Goal: Find specific page/section: Find specific page/section

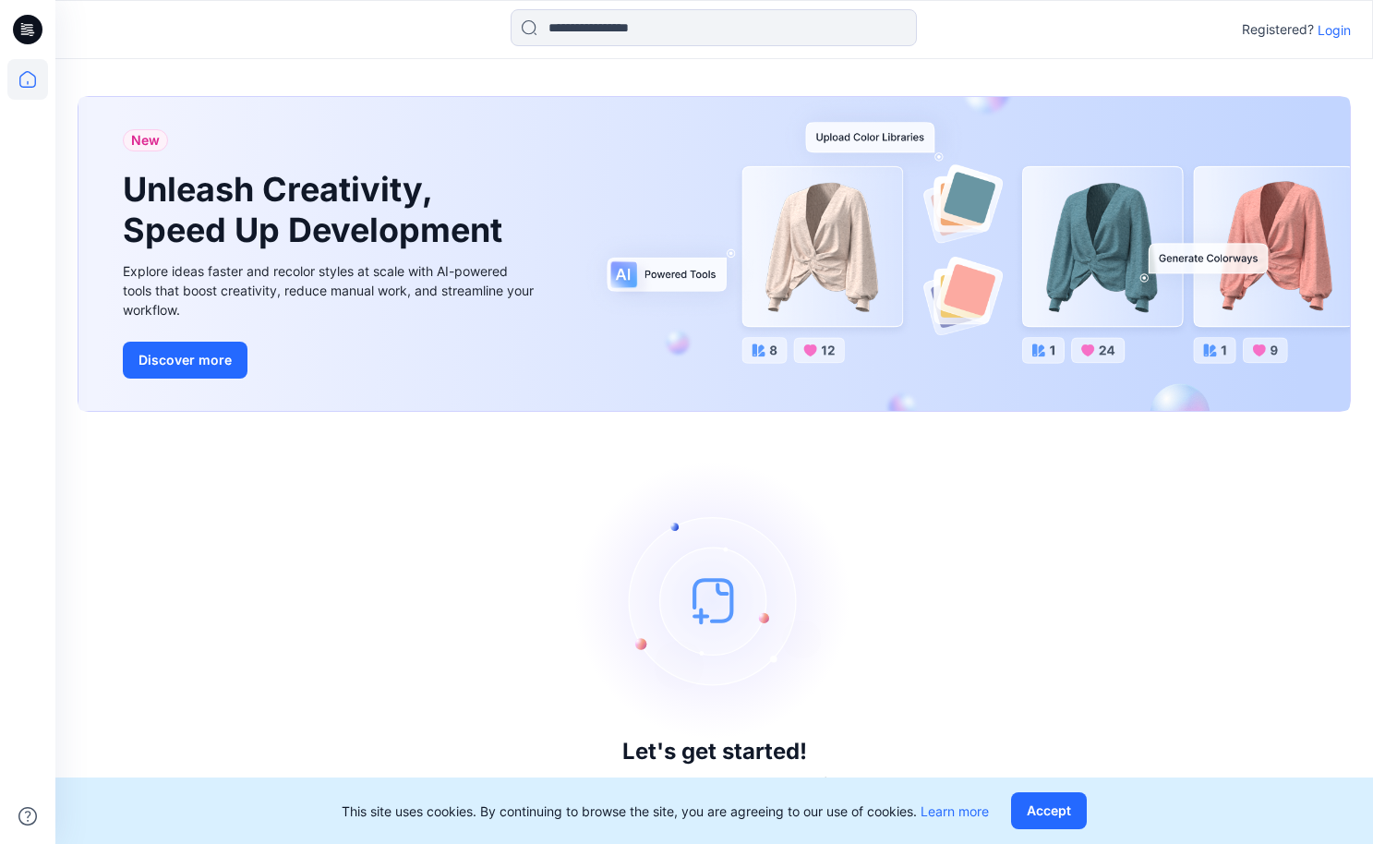
click at [1336, 29] on p "Login" at bounding box center [1334, 29] width 33 height 19
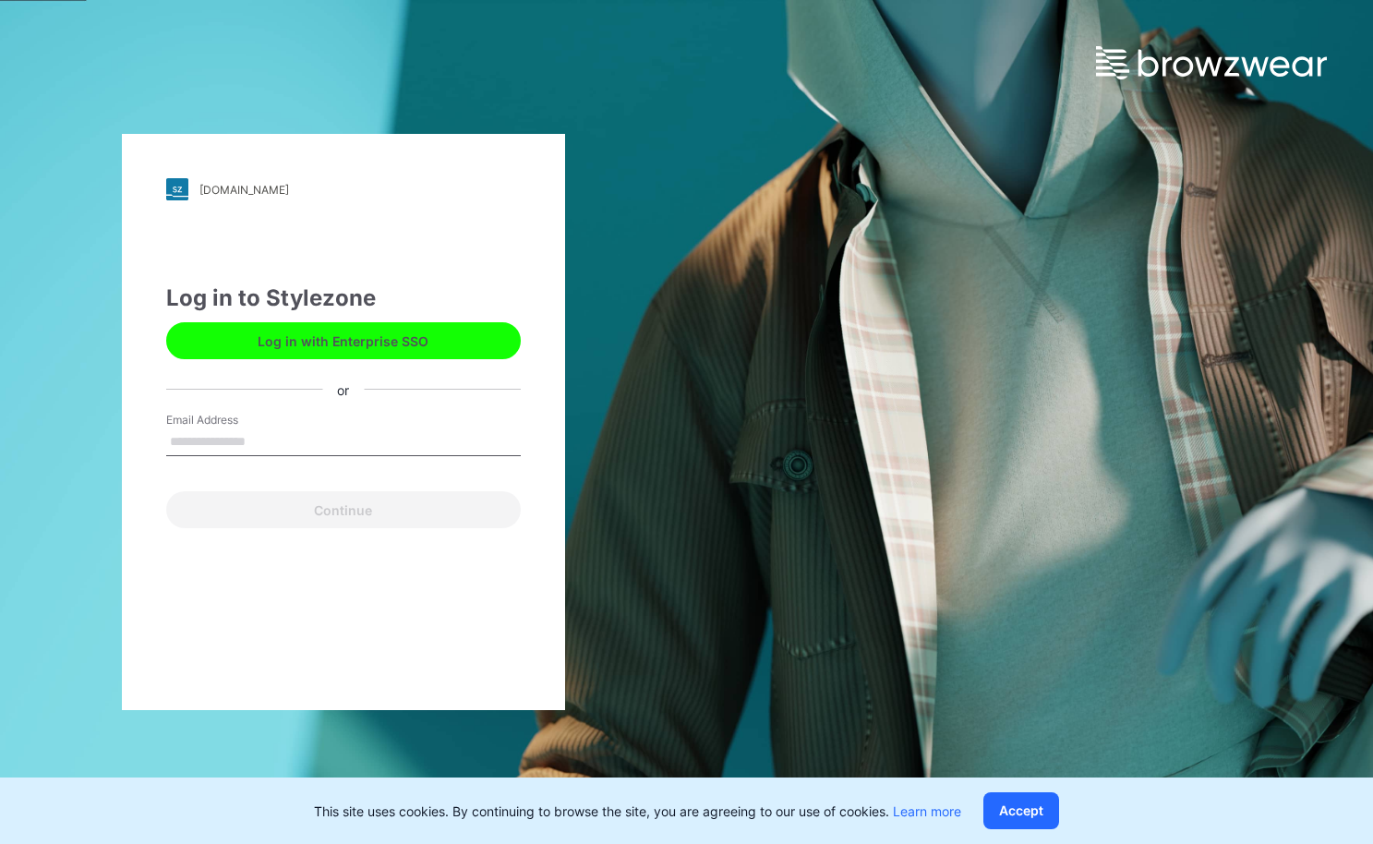
type input "**********"
click at [343, 510] on button "Continue" at bounding box center [343, 509] width 355 height 37
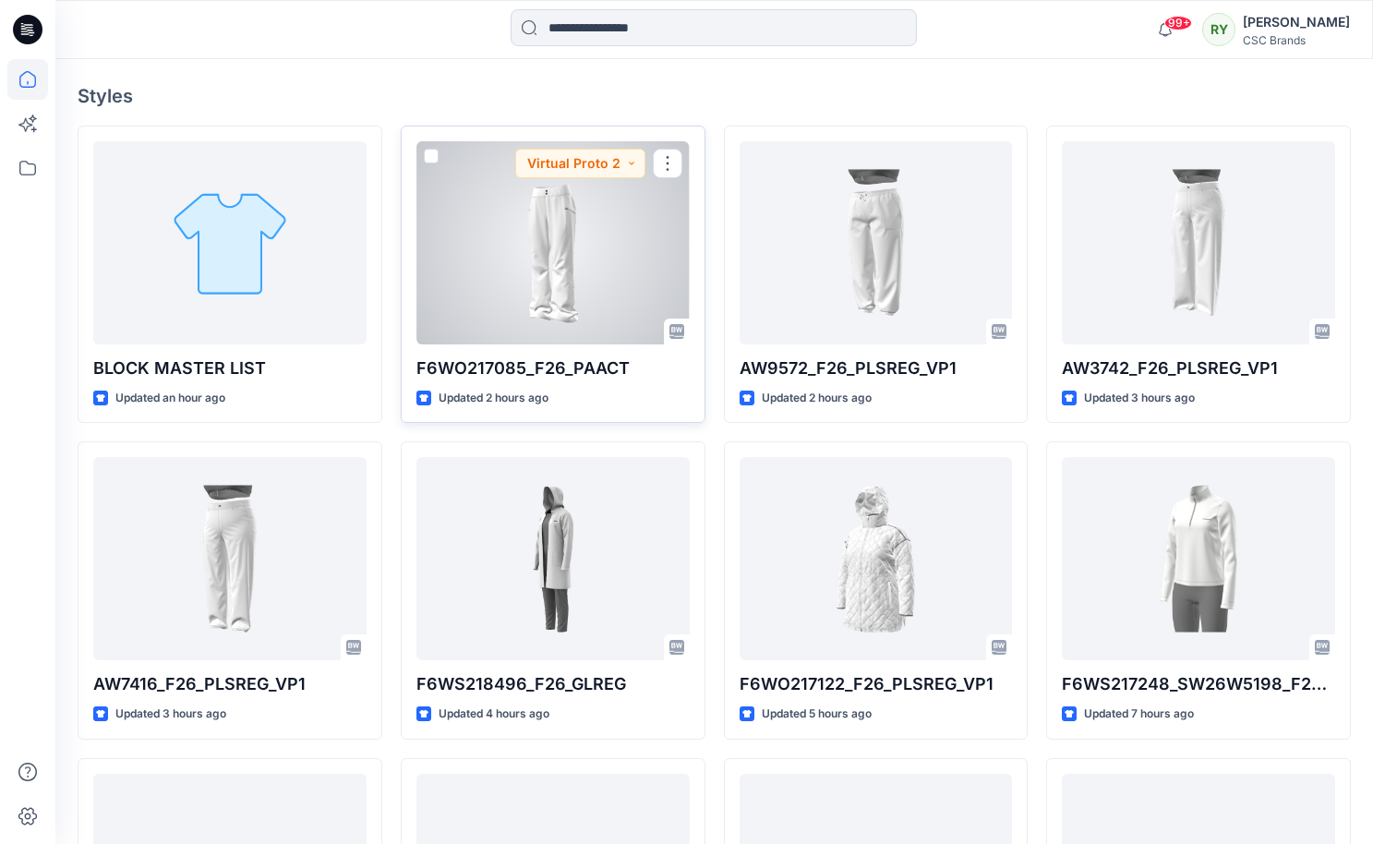
scroll to position [492, 0]
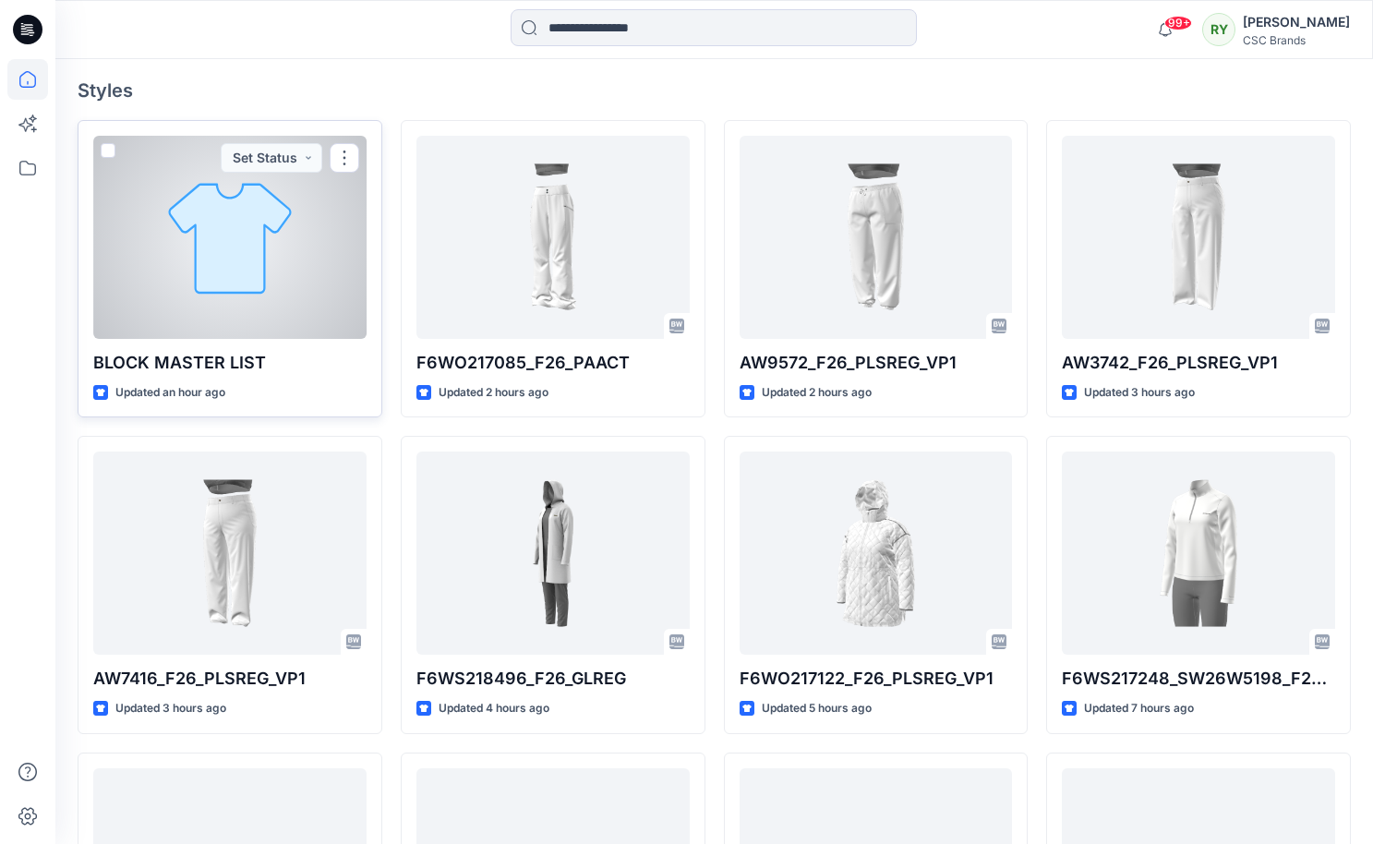
click at [231, 255] on div at bounding box center [229, 237] width 273 height 203
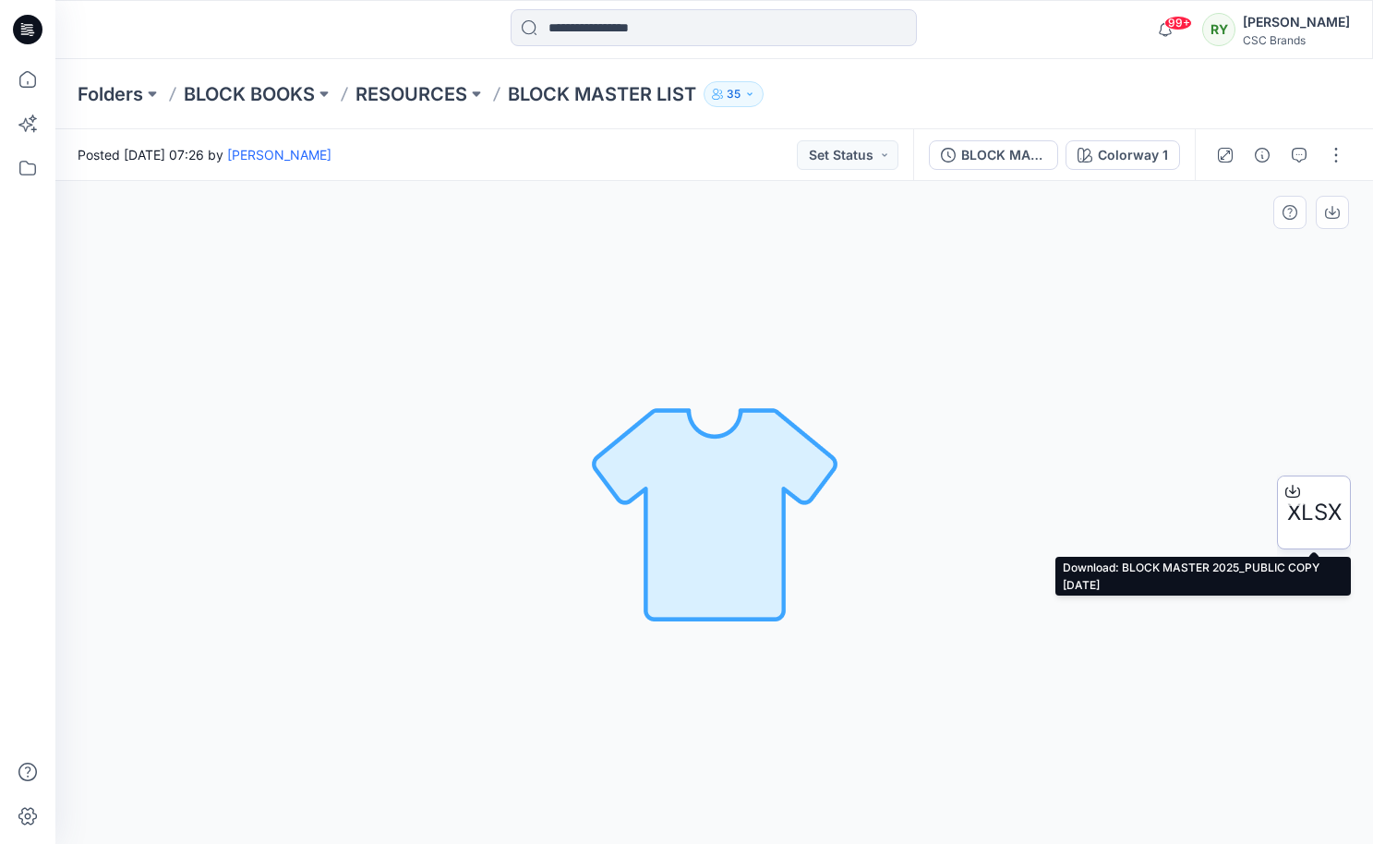
click at [1311, 509] on span "XLSX" at bounding box center [1314, 512] width 54 height 33
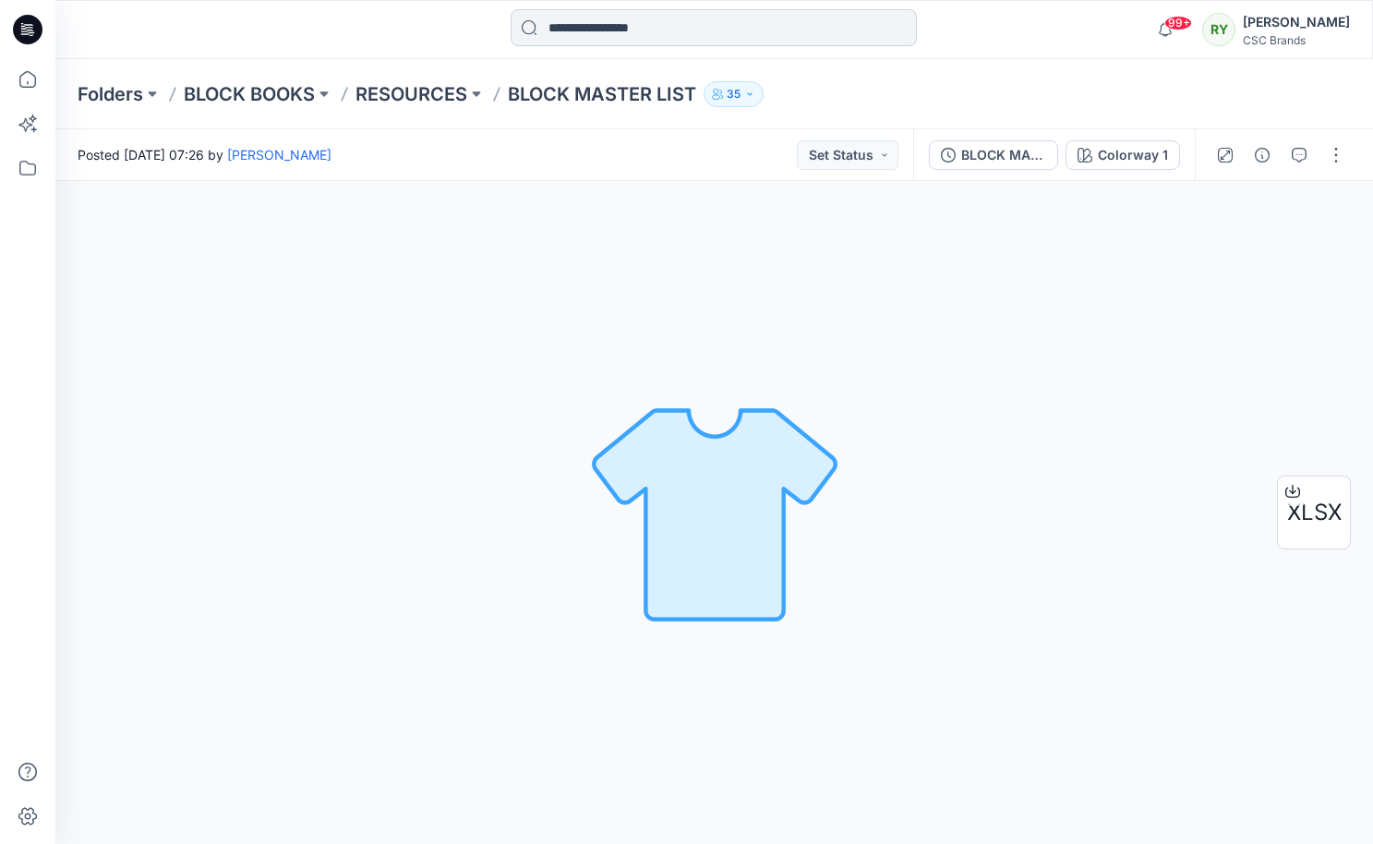
click at [580, 23] on input at bounding box center [714, 27] width 406 height 37
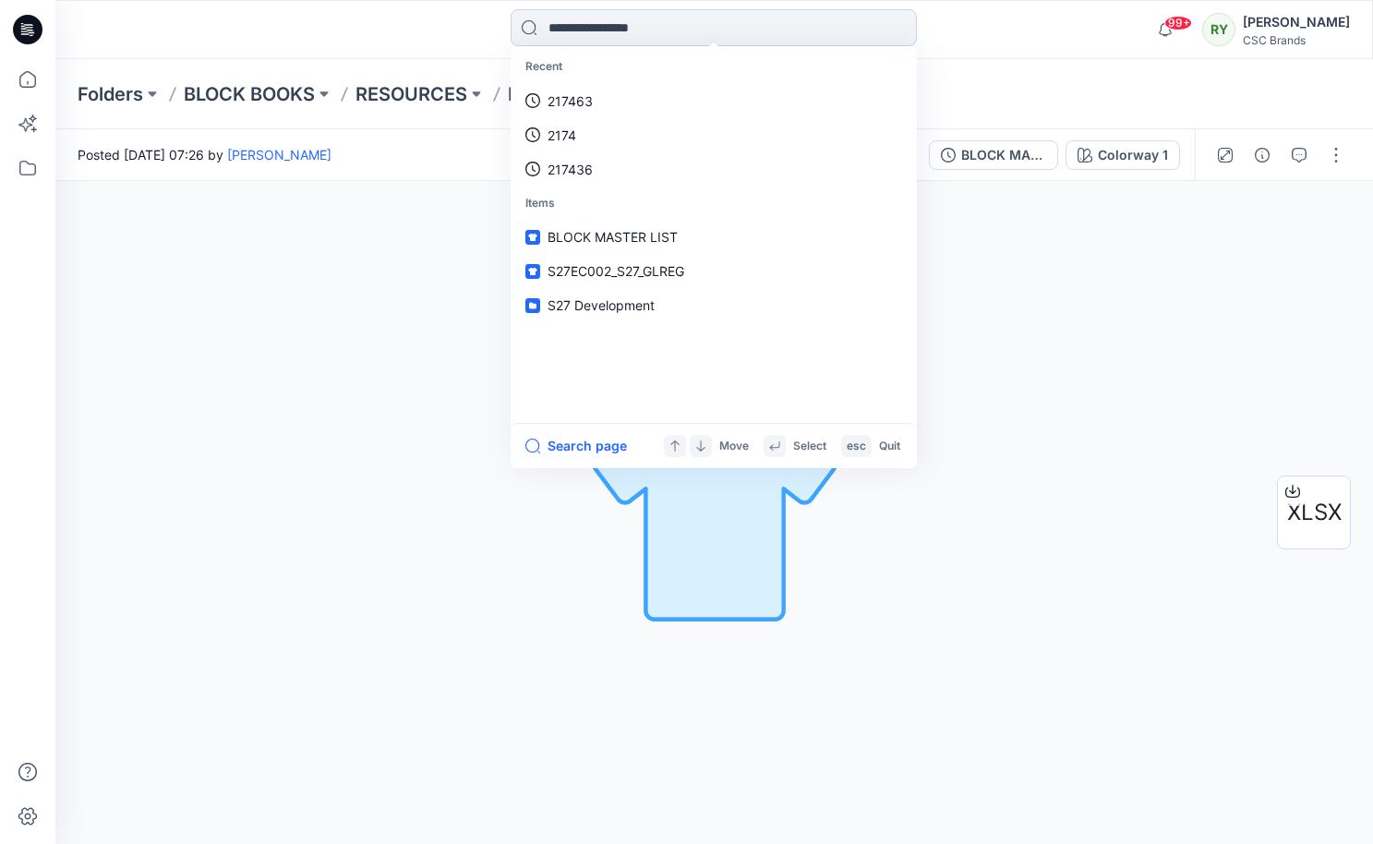
paste input "**********"
type input "**********"
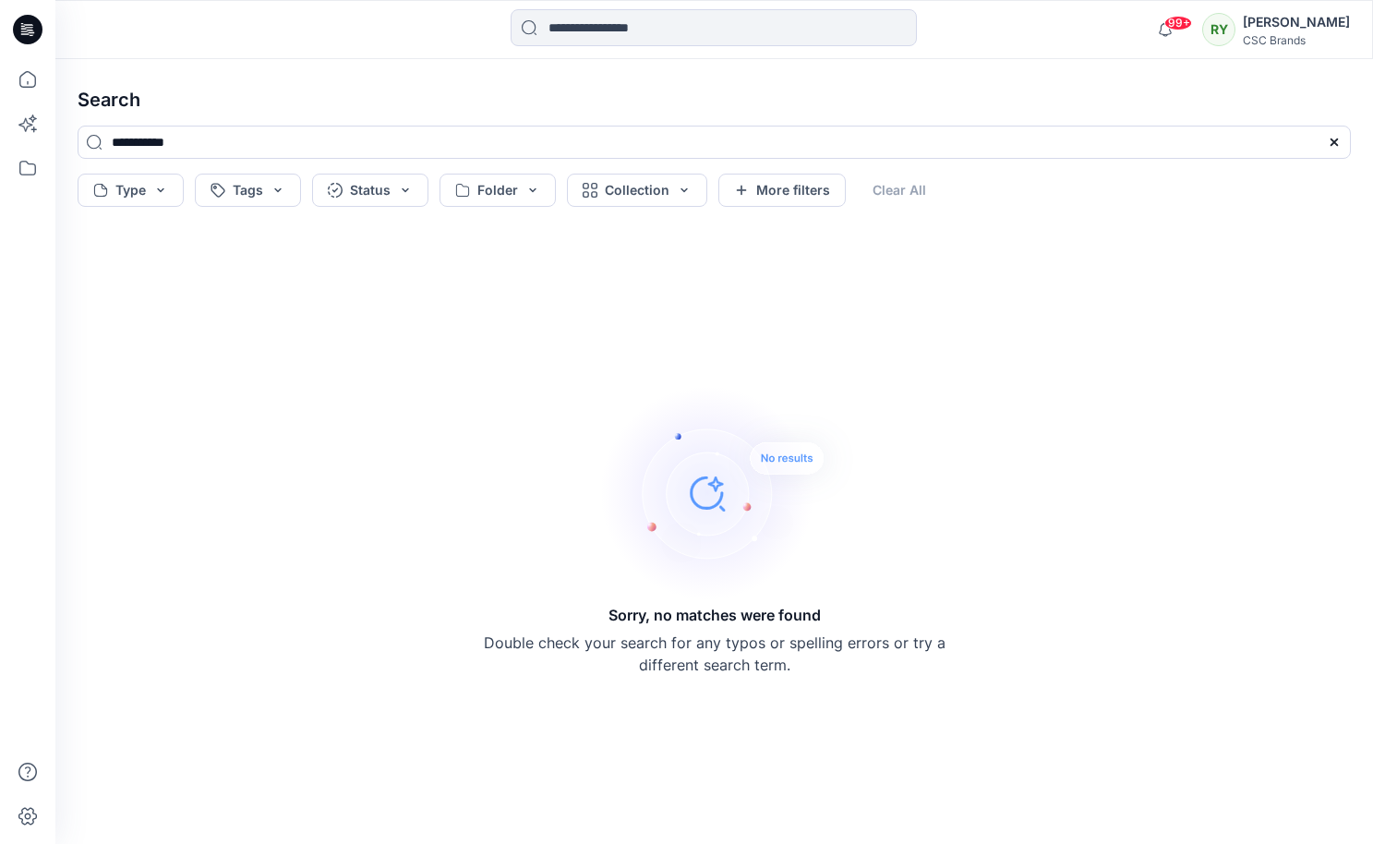
drag, startPoint x: 246, startPoint y: 146, endPoint x: -8, endPoint y: 107, distance: 256.9
click at [0, 107] on html "99+ Notifications Bapu Ramachandra shared AW9572_F26_PLSREG_VP1 in F26 Developm…" at bounding box center [686, 422] width 1373 height 844
paste input "**********"
type input "**********"
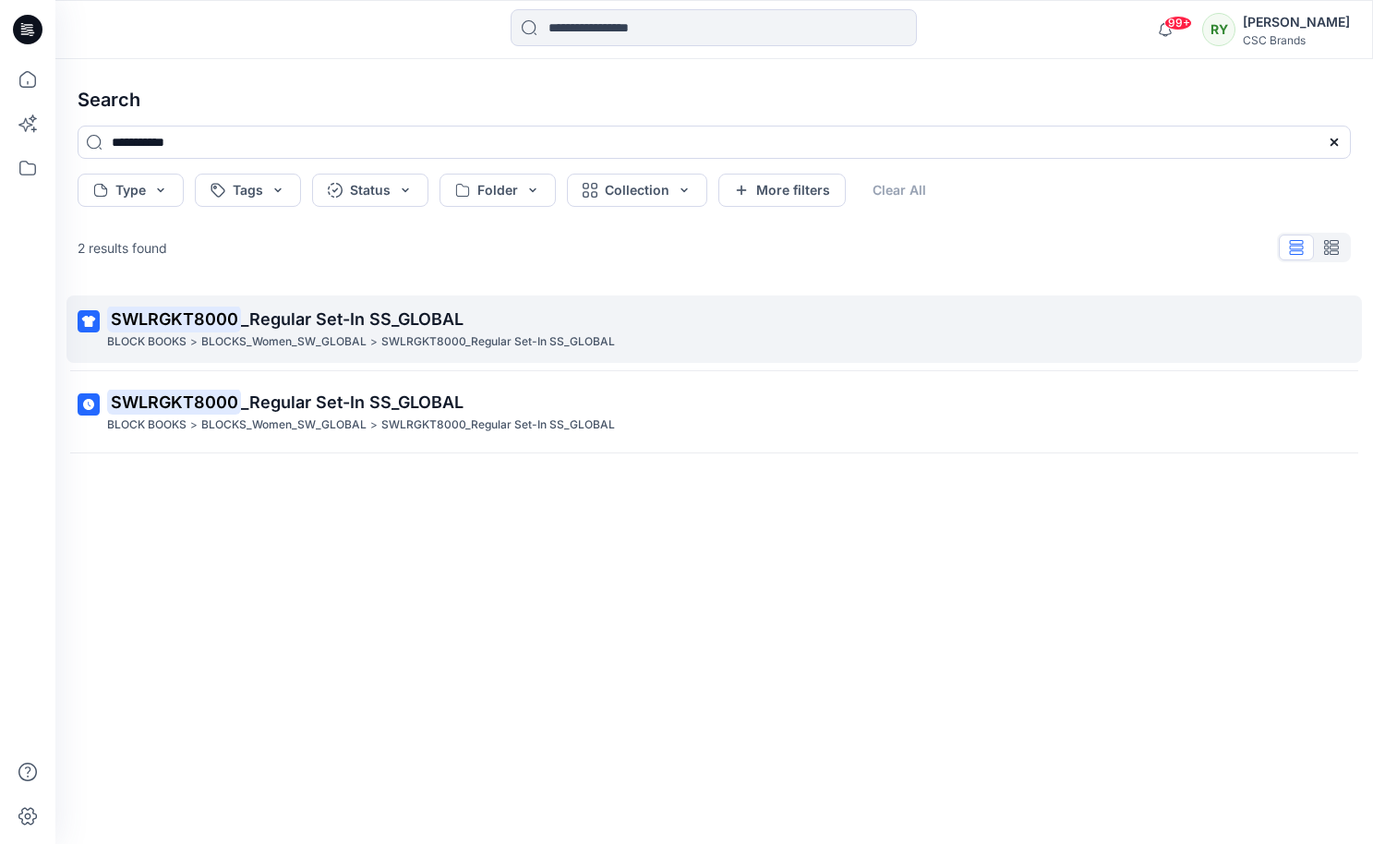
click at [281, 318] on span "_Regular Set-In SS_GLOBAL" at bounding box center [352, 318] width 223 height 19
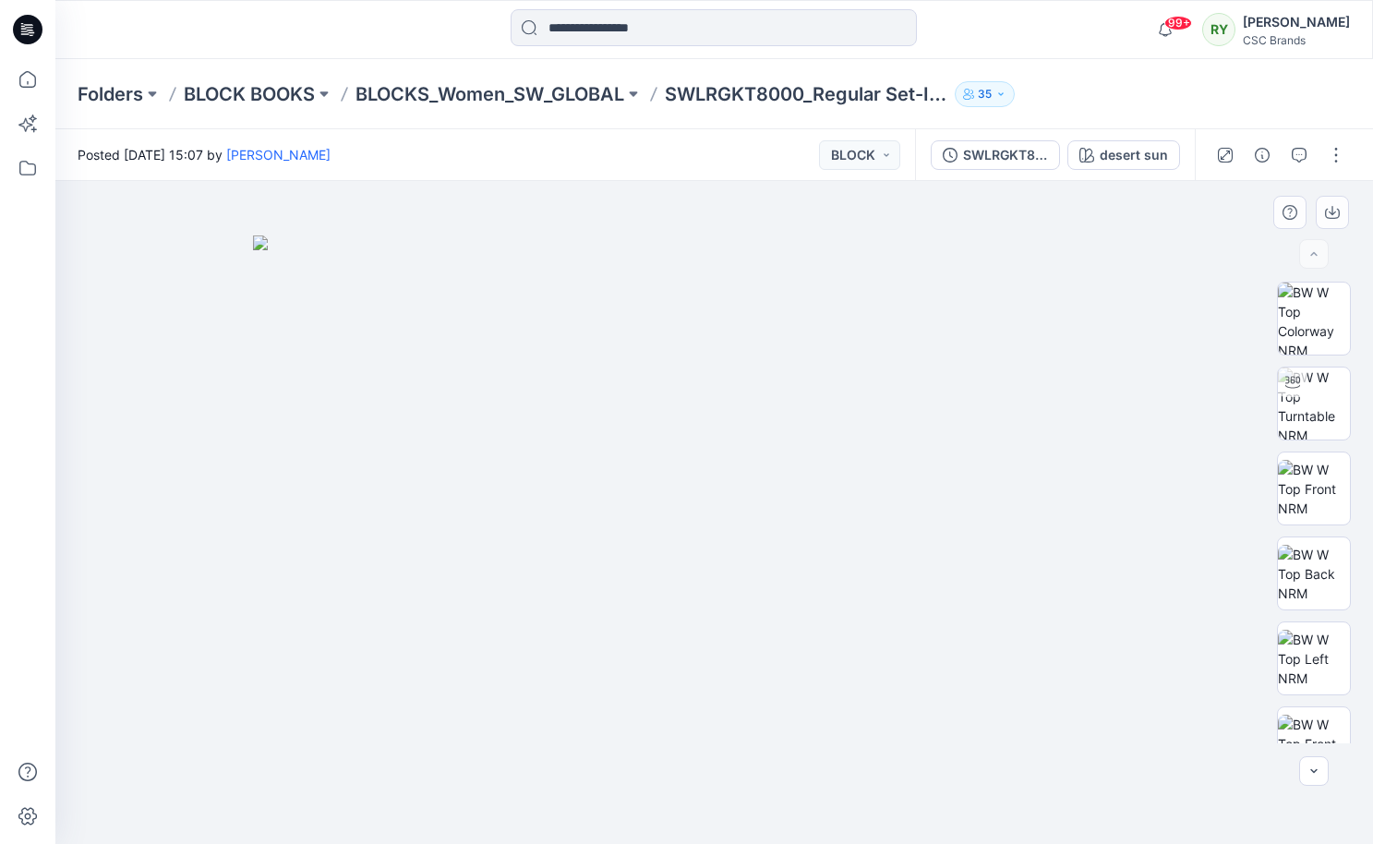
click at [499, 459] on img at bounding box center [714, 539] width 923 height 609
click at [1325, 408] on img at bounding box center [1314, 404] width 72 height 72
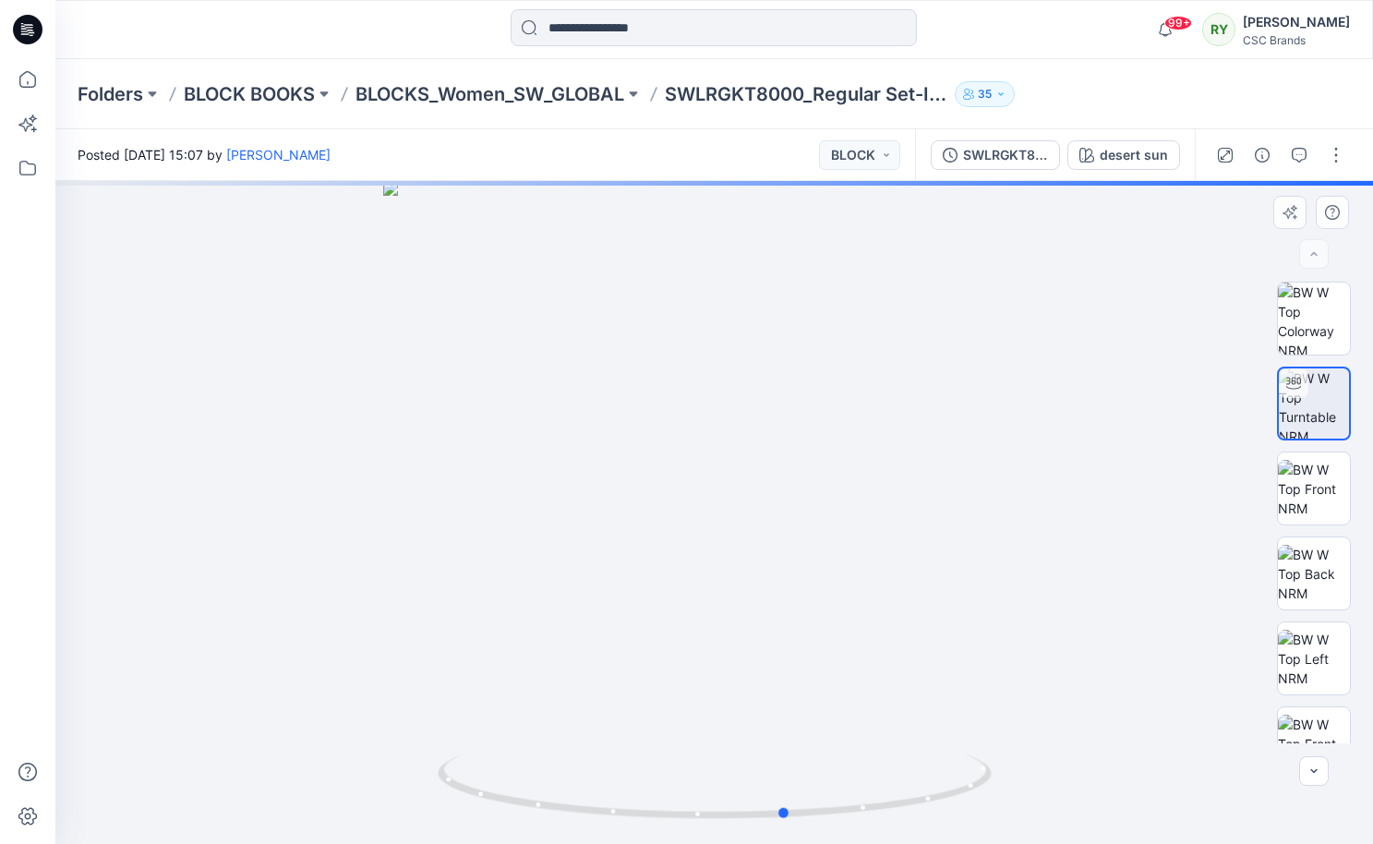
drag, startPoint x: 841, startPoint y: 595, endPoint x: 359, endPoint y: 538, distance: 485.3
click at [359, 538] on div at bounding box center [714, 512] width 1318 height 663
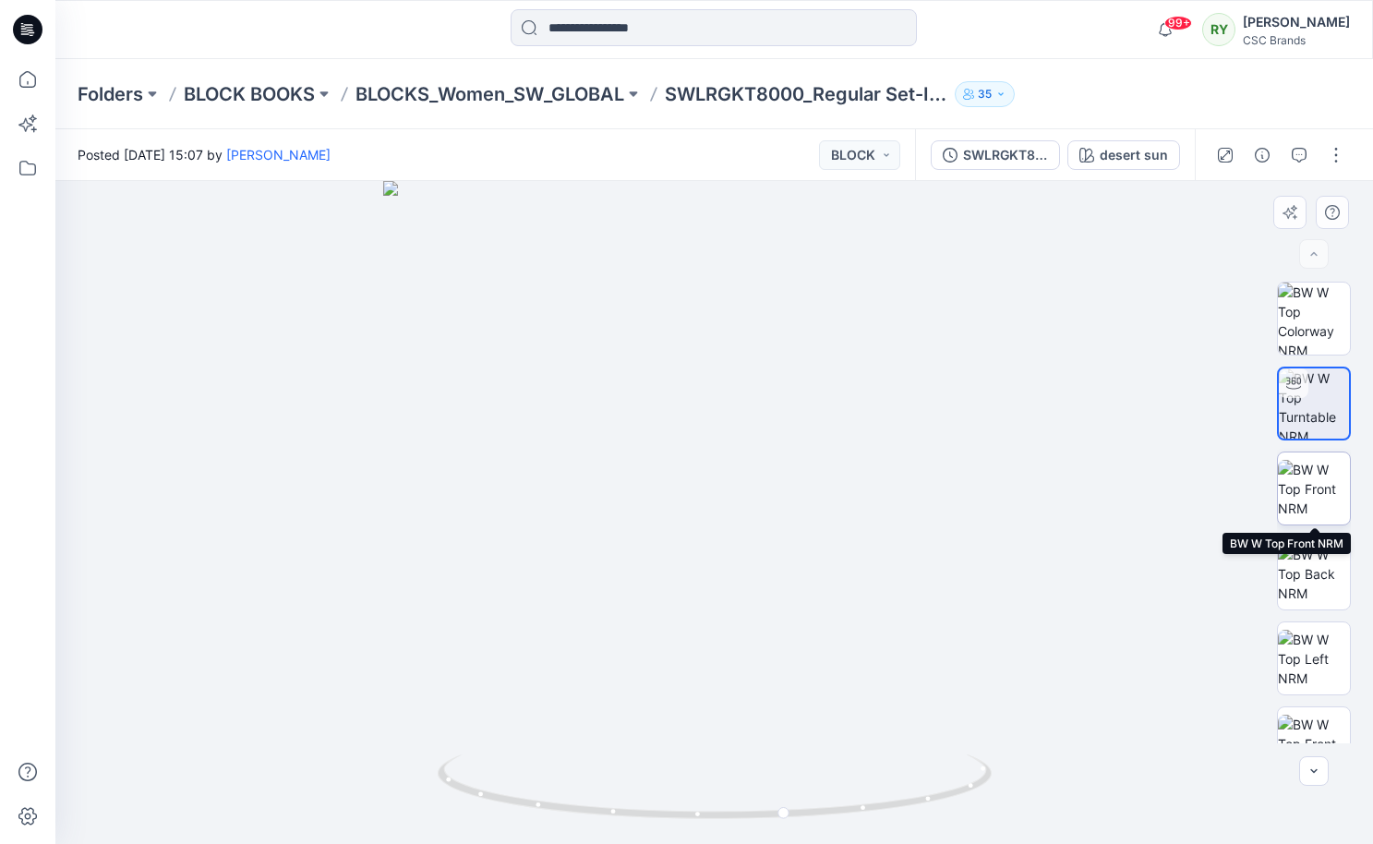
click at [1310, 494] on img at bounding box center [1314, 489] width 72 height 58
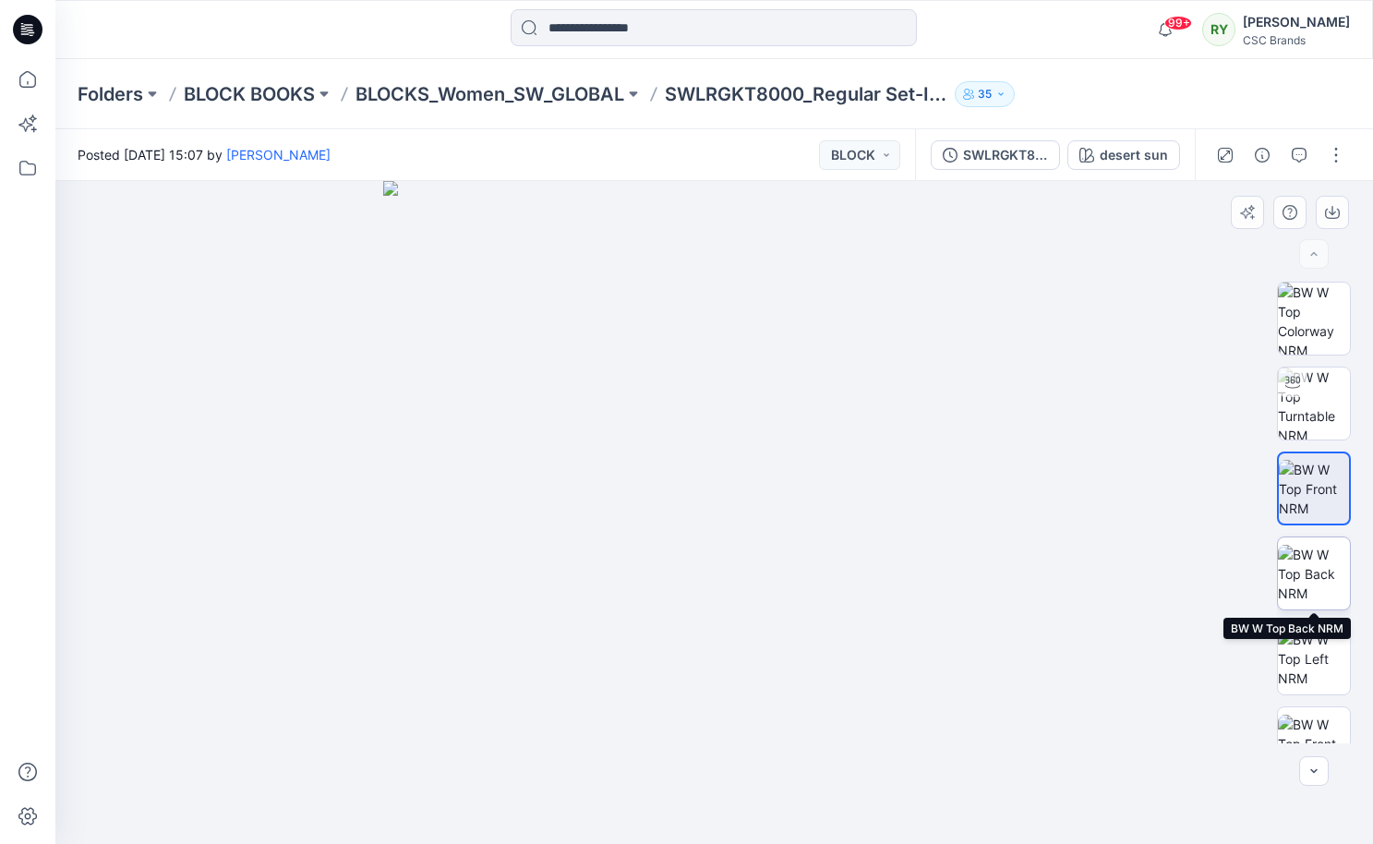
click at [1320, 586] on img at bounding box center [1314, 574] width 72 height 58
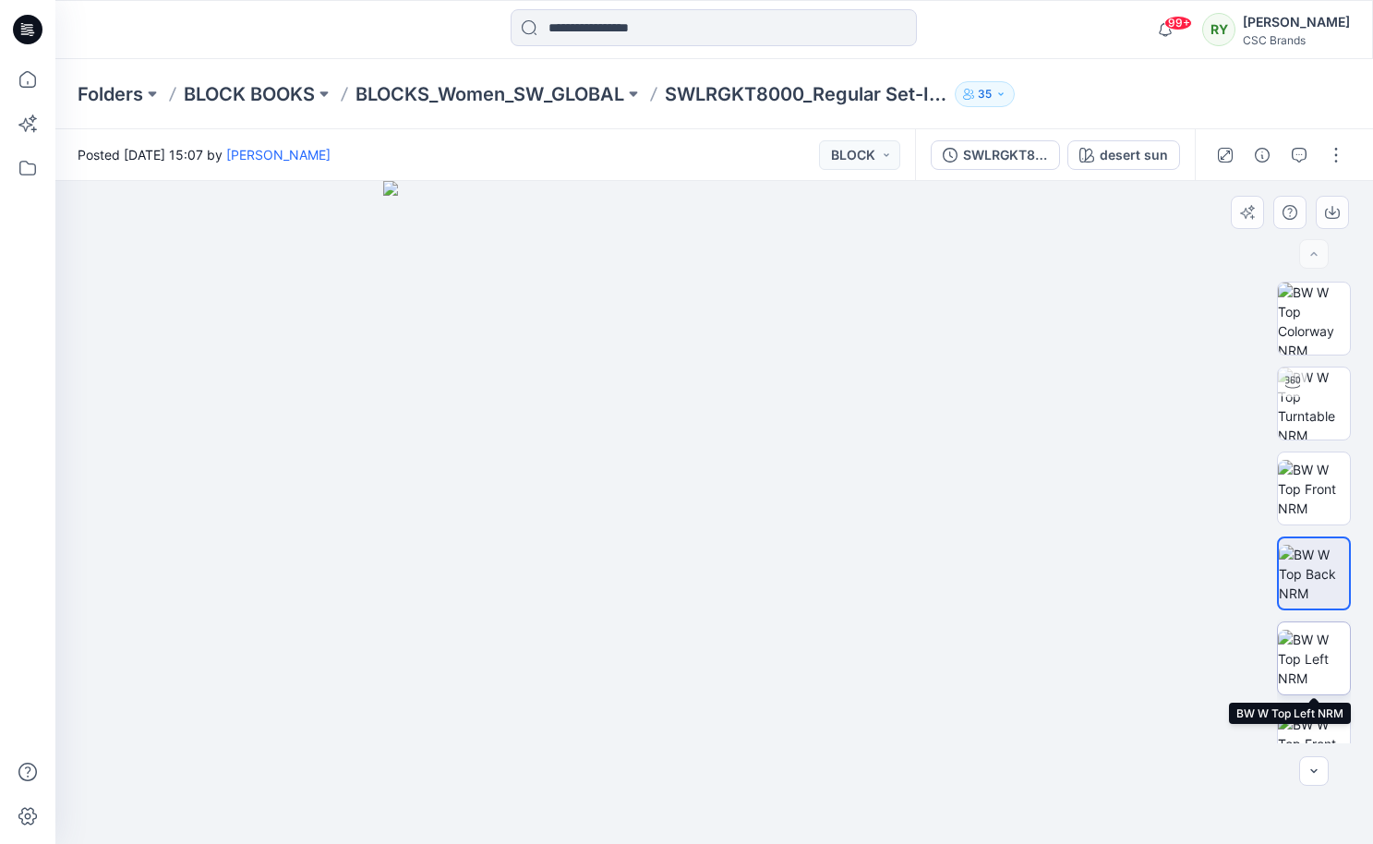
click at [1313, 670] on img at bounding box center [1314, 659] width 72 height 58
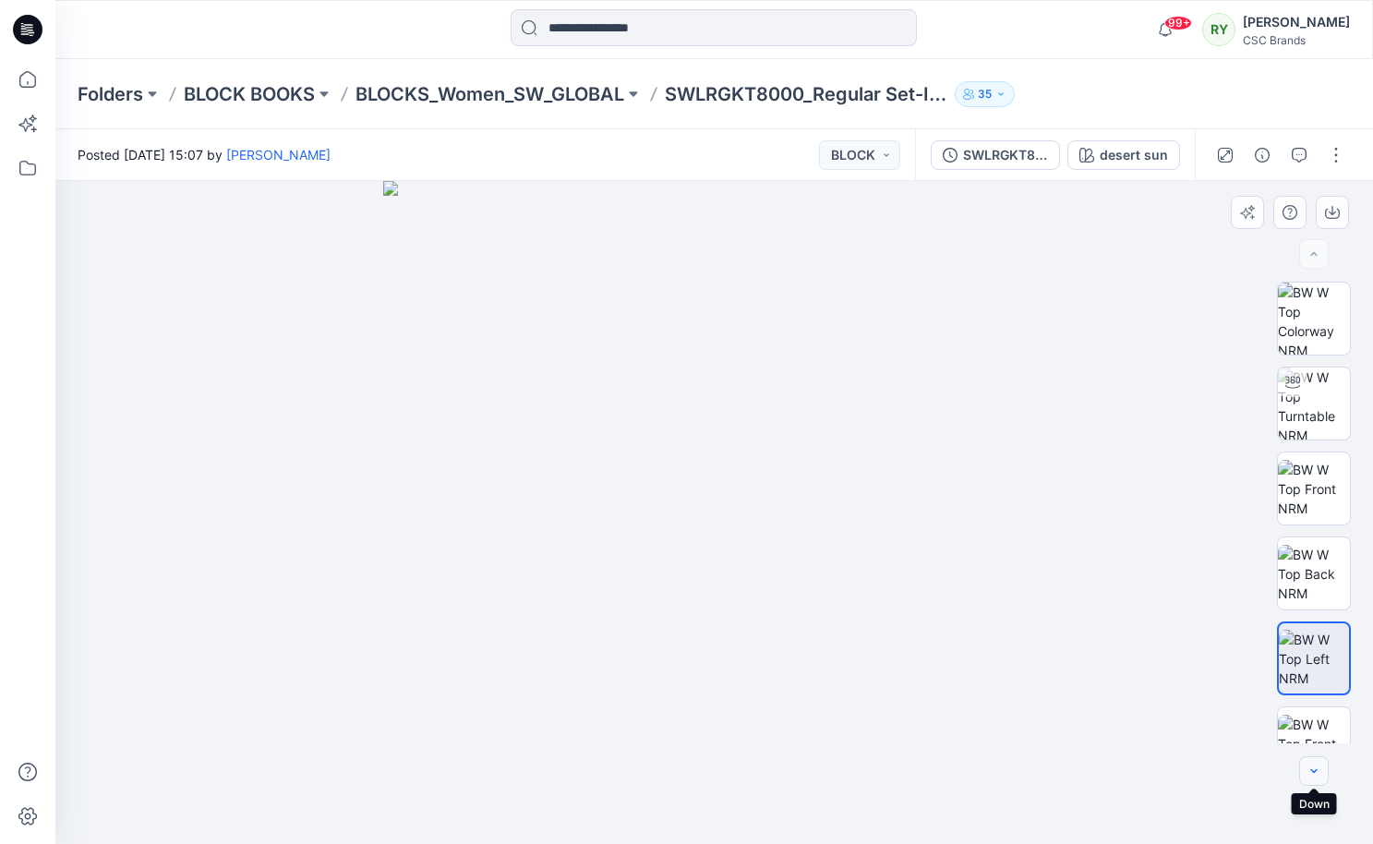
click at [1310, 769] on icon "button" at bounding box center [1314, 771] width 15 height 15
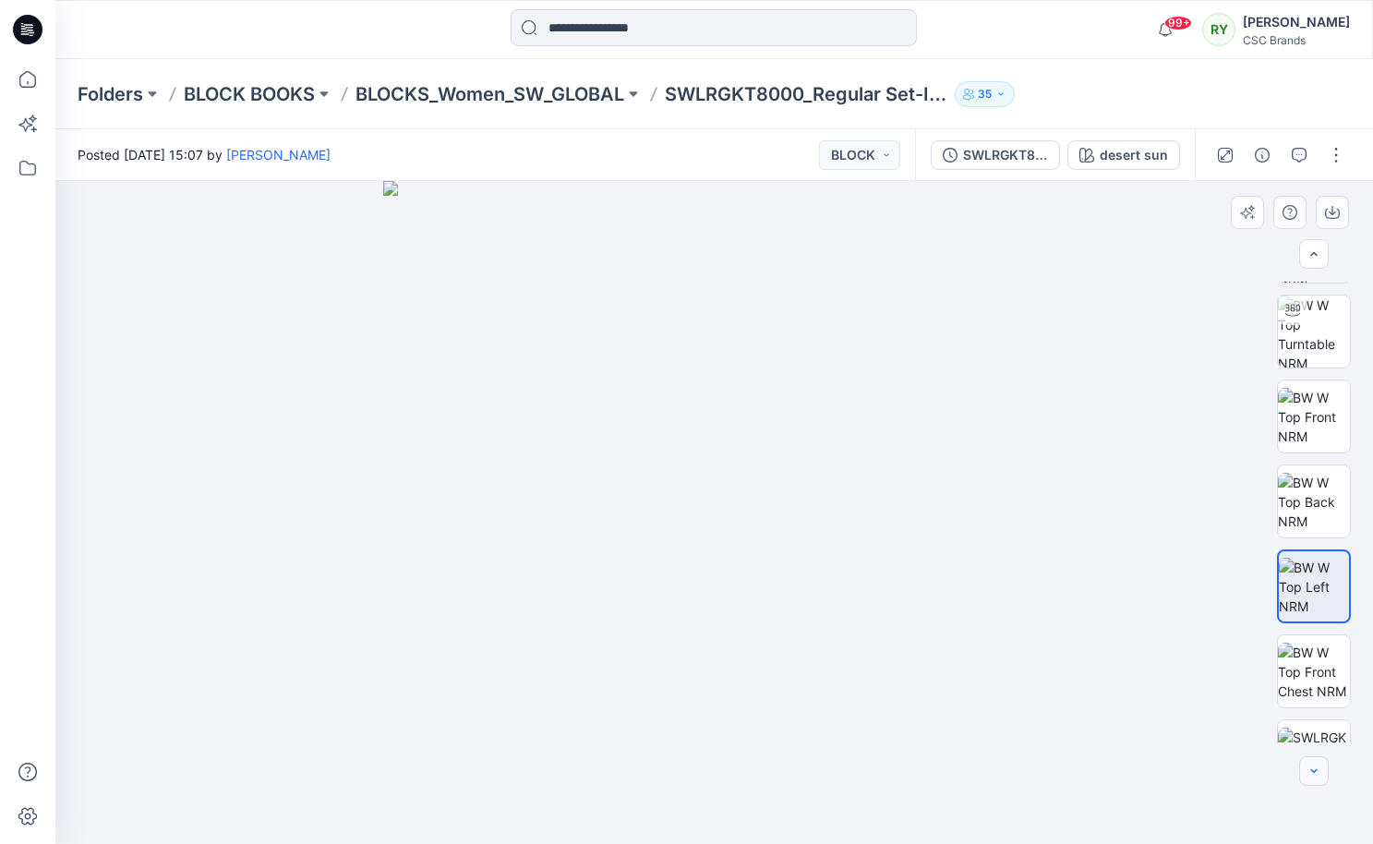
click at [1310, 769] on icon "button" at bounding box center [1314, 771] width 15 height 15
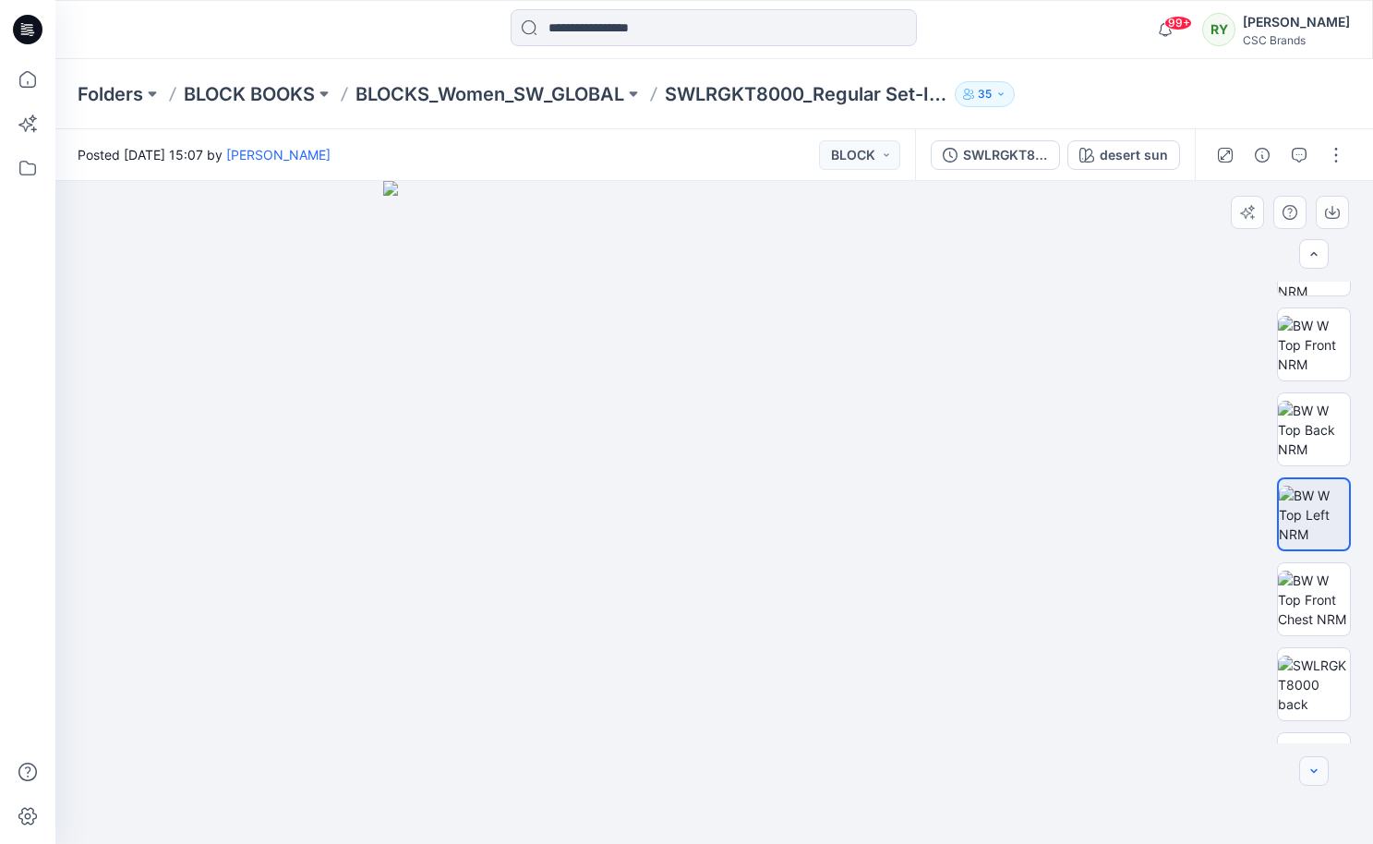
click at [1310, 769] on icon "button" at bounding box center [1314, 771] width 15 height 15
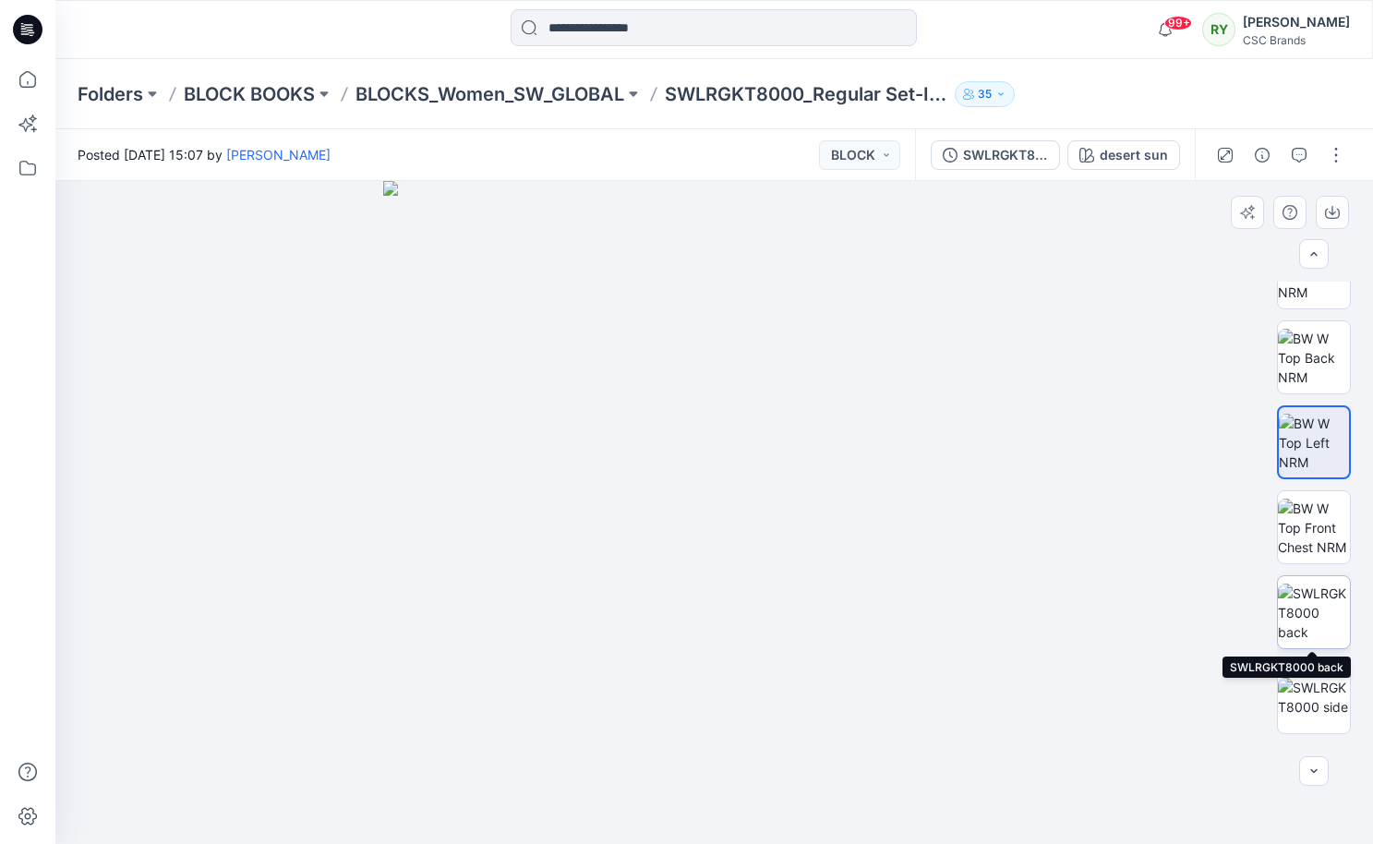
click at [1322, 592] on img at bounding box center [1314, 613] width 72 height 58
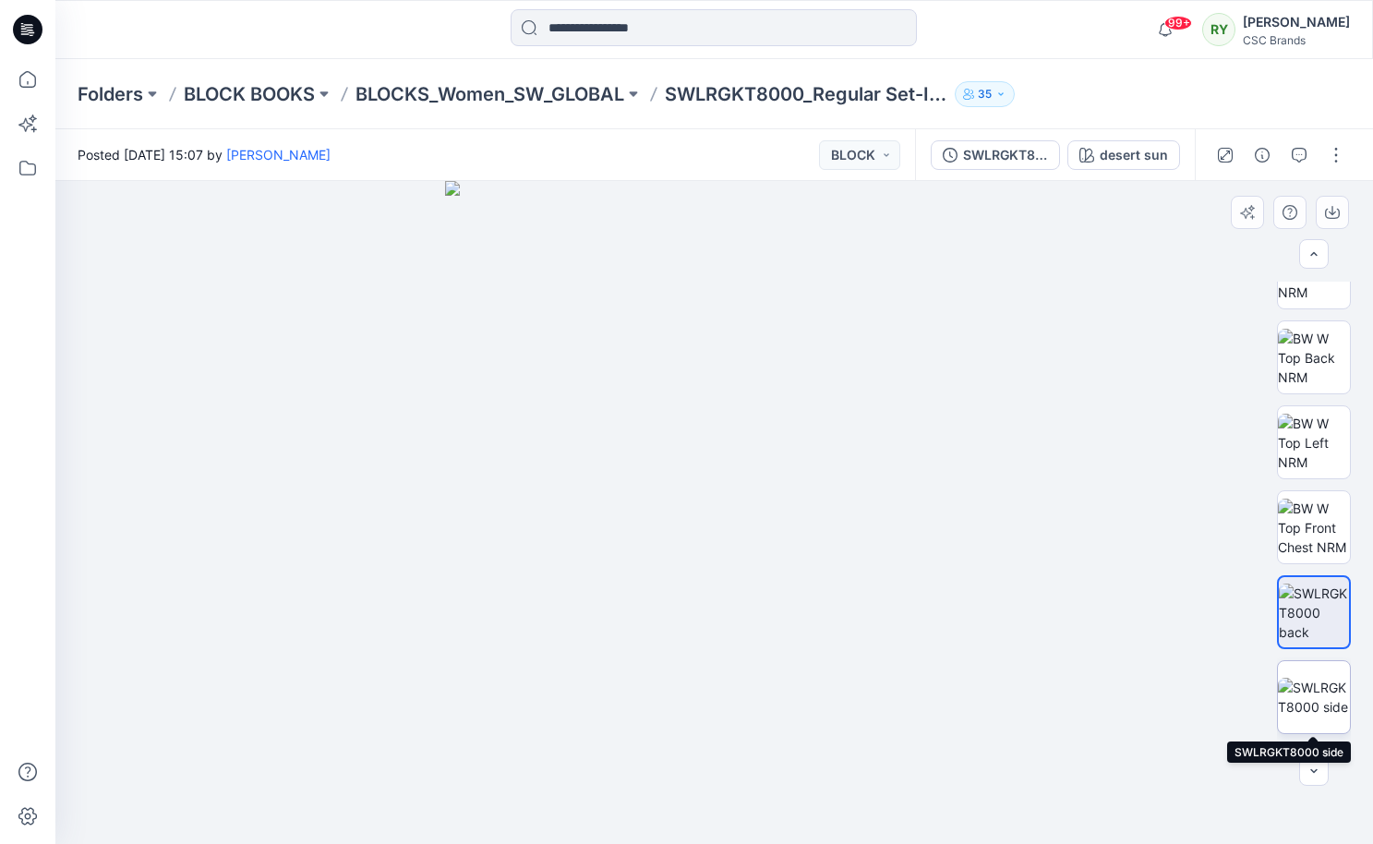
click at [1312, 704] on img at bounding box center [1314, 697] width 72 height 39
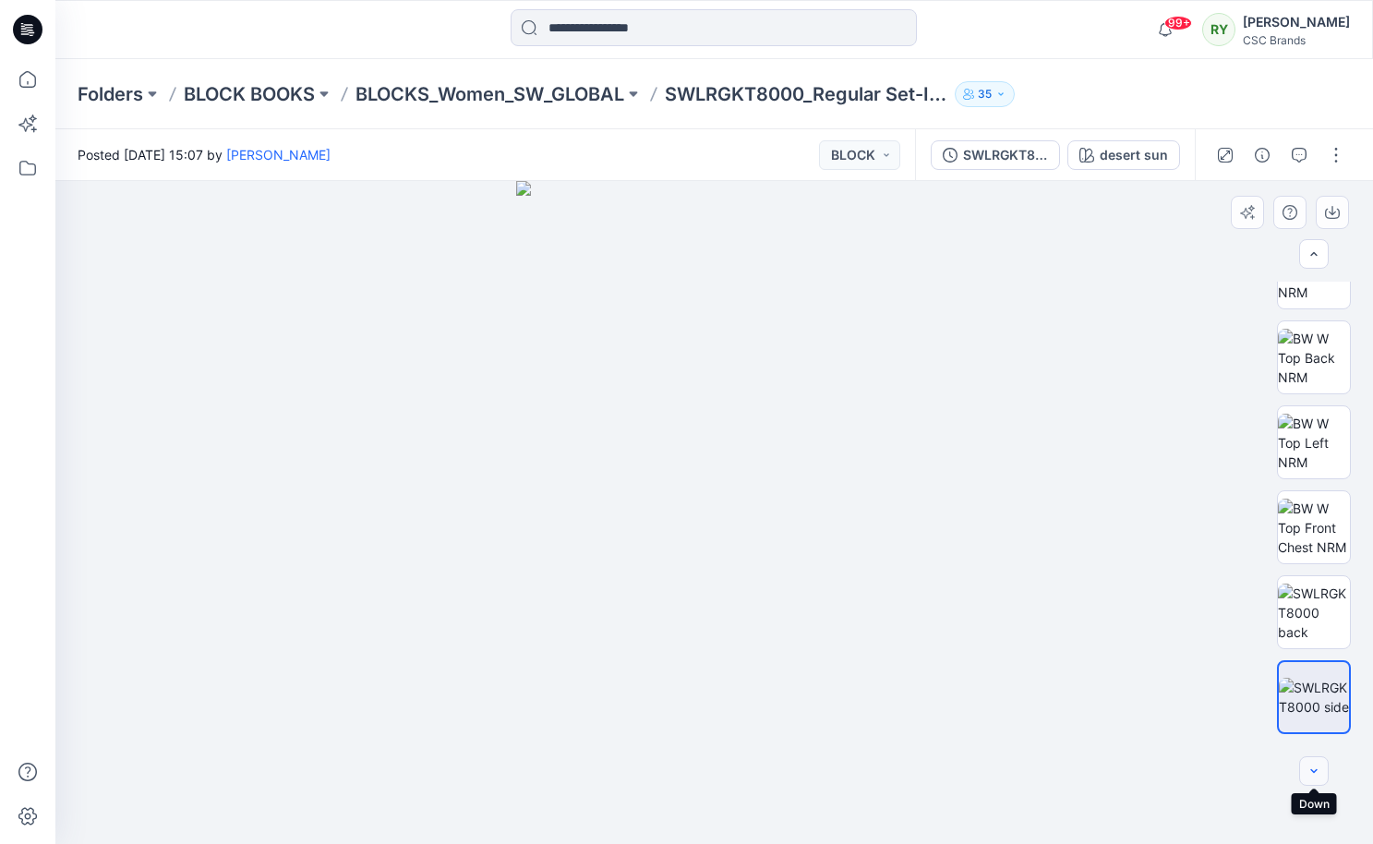
click at [1317, 770] on icon "button" at bounding box center [1314, 771] width 6 height 4
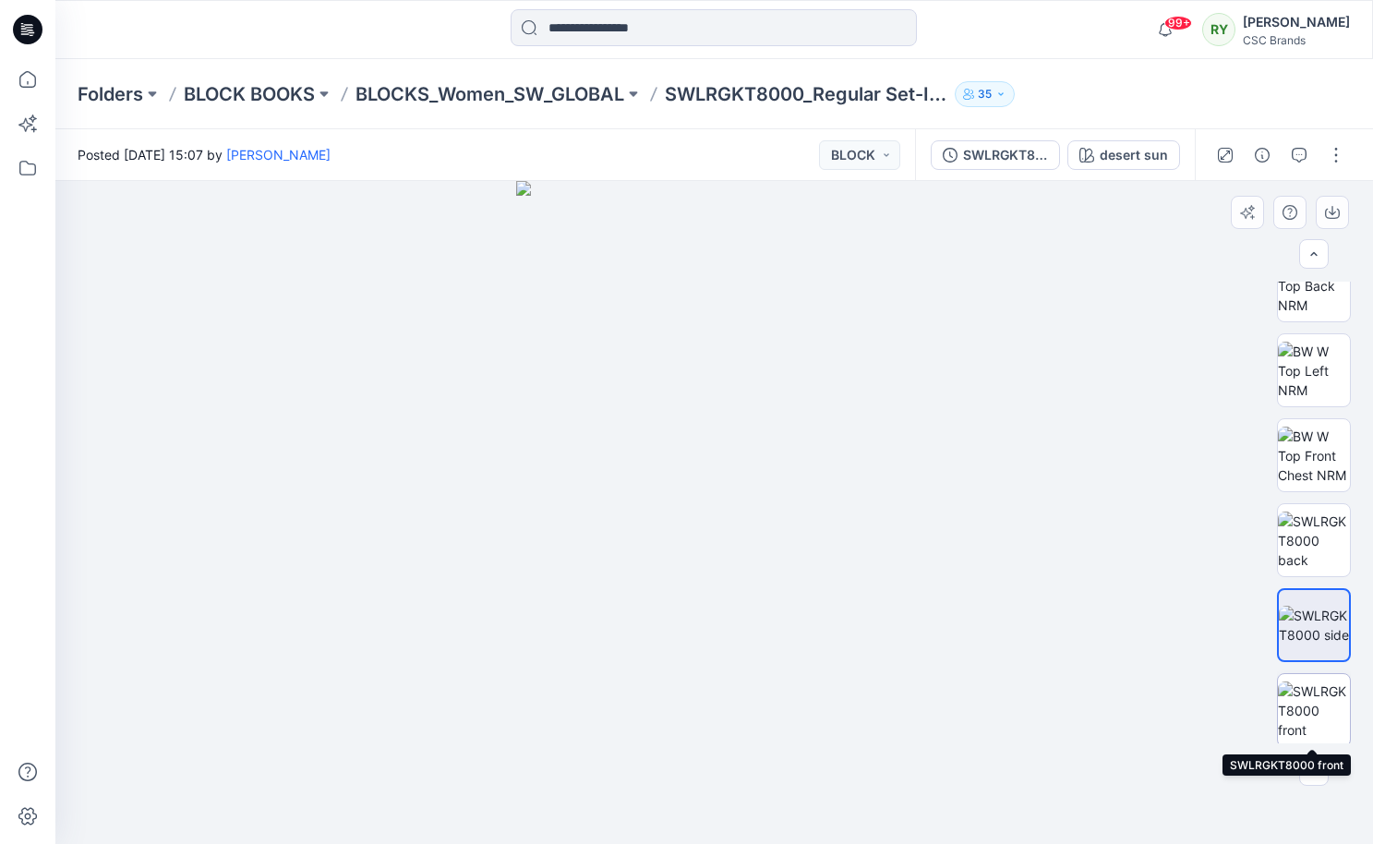
click at [1312, 717] on img at bounding box center [1314, 711] width 72 height 58
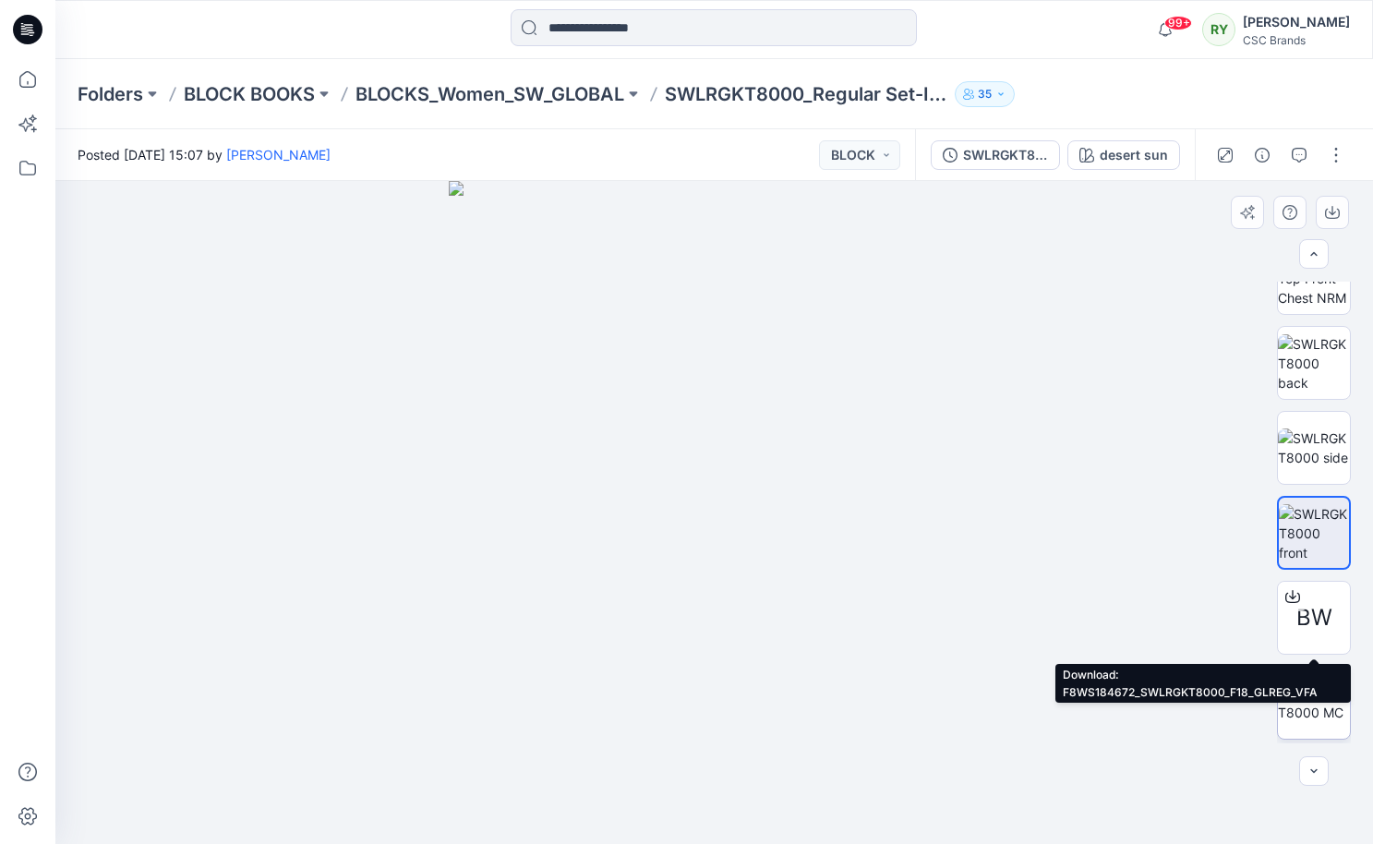
scroll to position [471, 0]
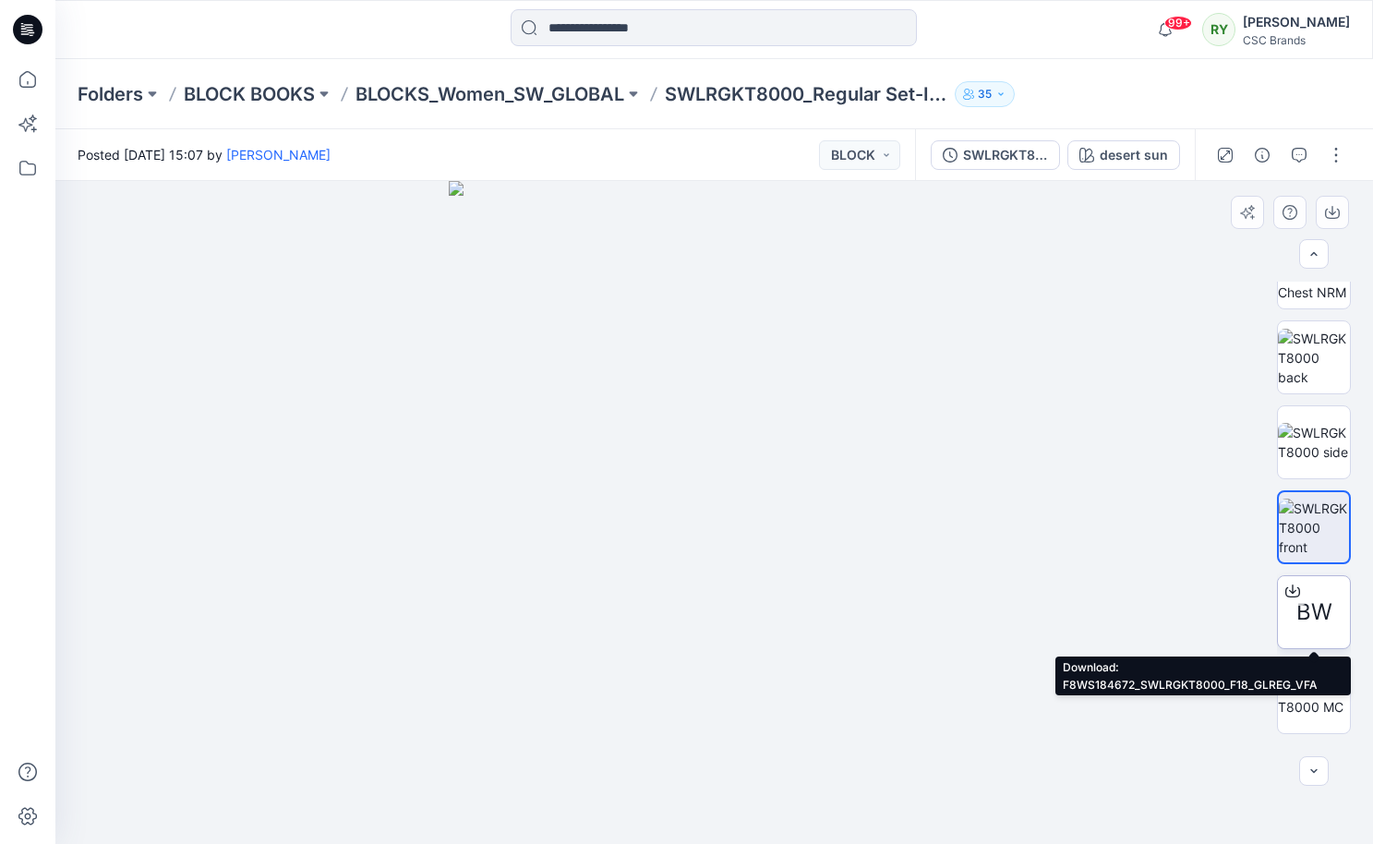
click at [1310, 606] on span "BW" at bounding box center [1315, 612] width 36 height 33
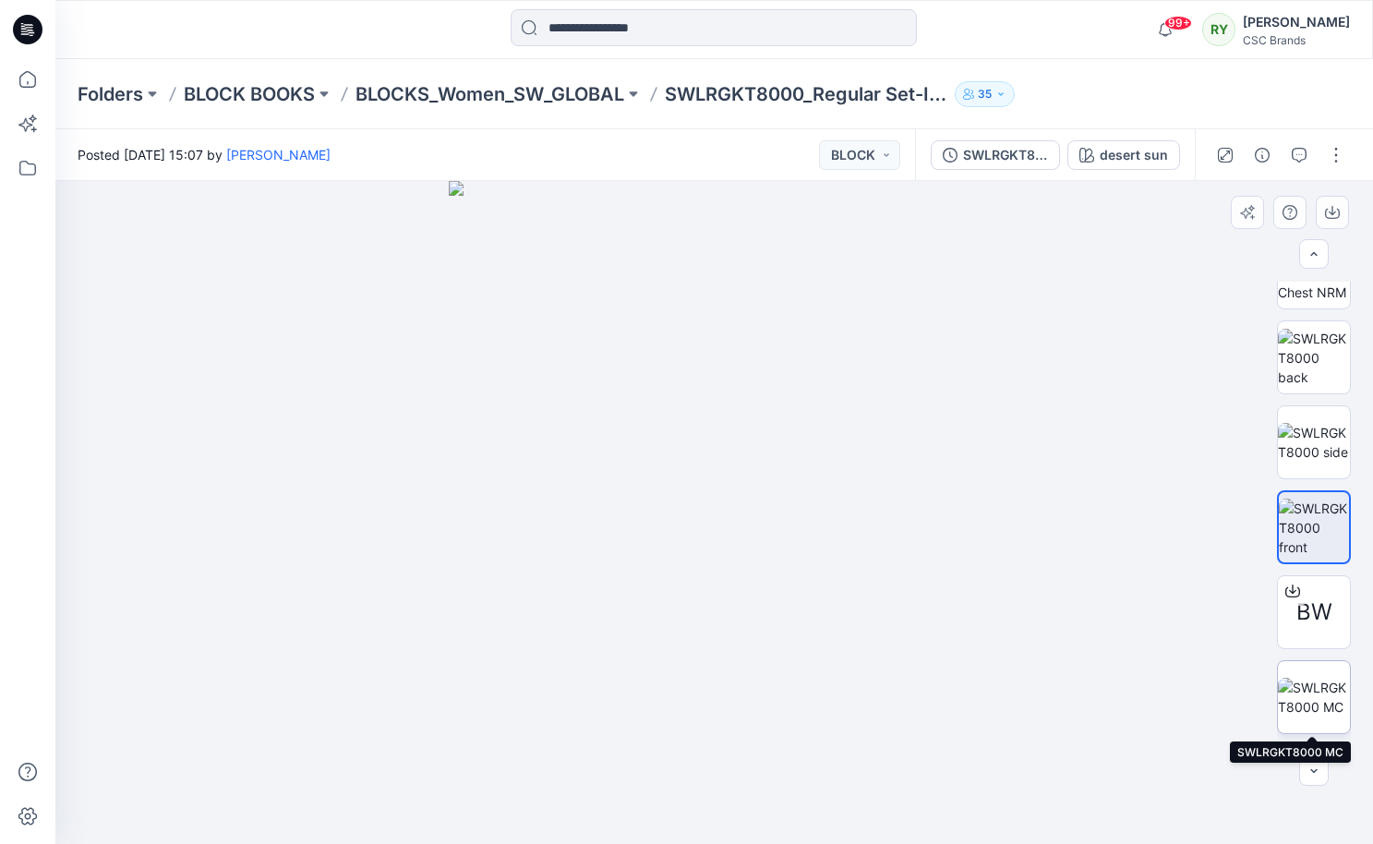
click at [1310, 704] on img at bounding box center [1314, 697] width 72 height 39
